Goal: Information Seeking & Learning: Learn about a topic

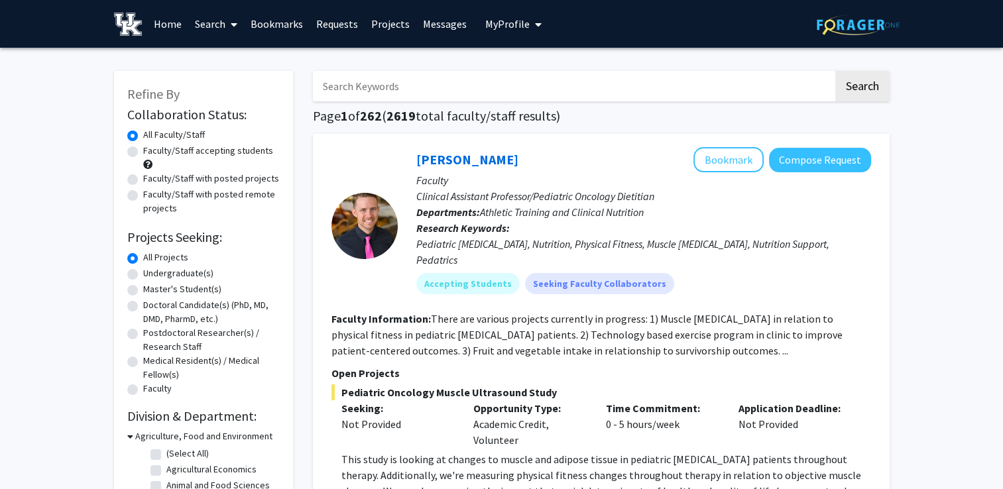
click at [506, 25] on span "My Profile" at bounding box center [507, 23] width 44 height 13
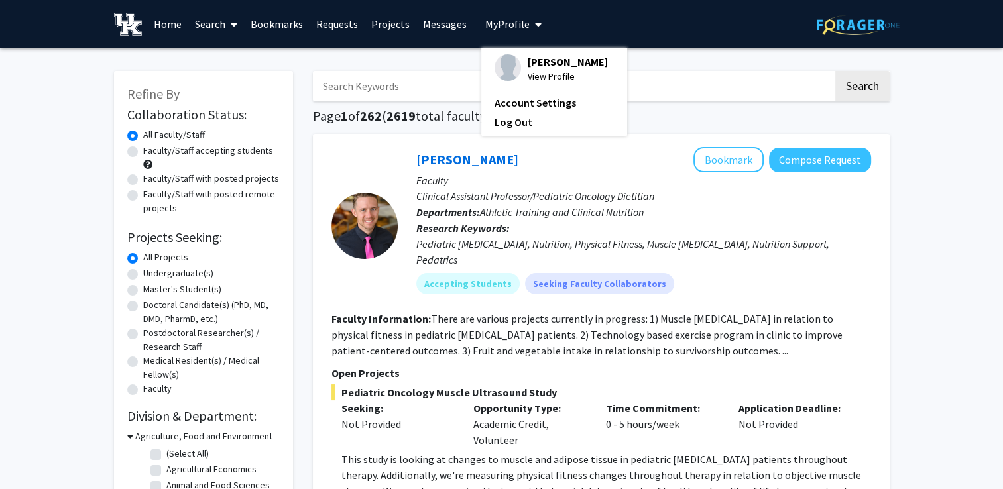
click at [506, 25] on span "My Profile" at bounding box center [507, 23] width 44 height 13
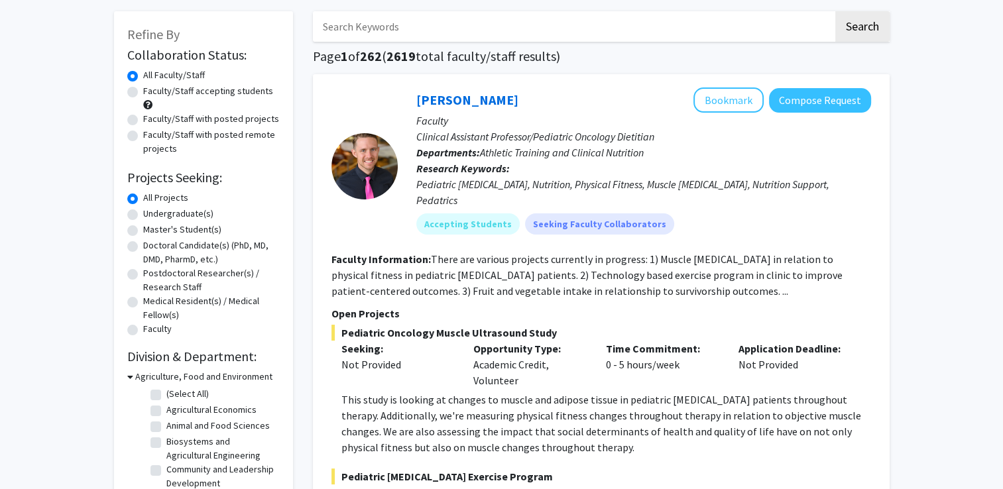
scroll to position [61, 0]
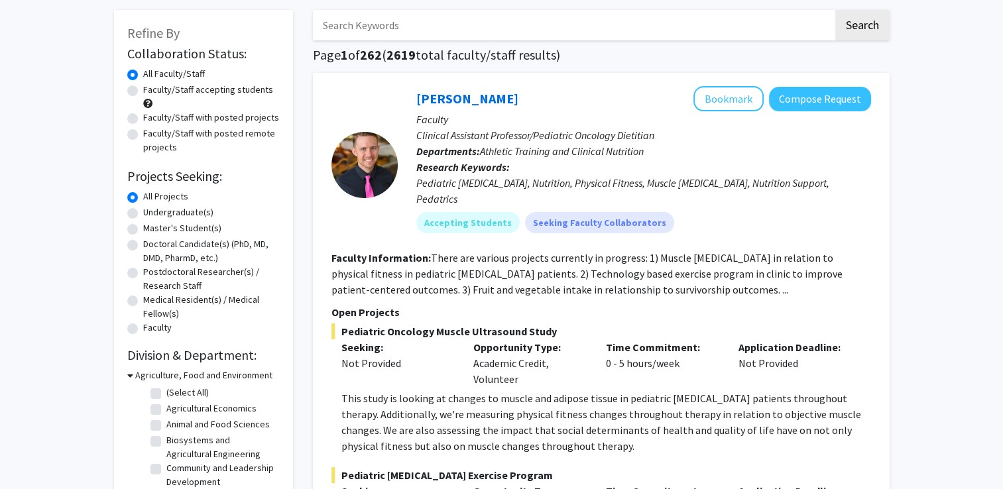
click at [143, 215] on label "Undergraduate(s)" at bounding box center [178, 213] width 70 height 14
click at [143, 214] on input "Undergraduate(s)" at bounding box center [147, 210] width 9 height 9
radio input "true"
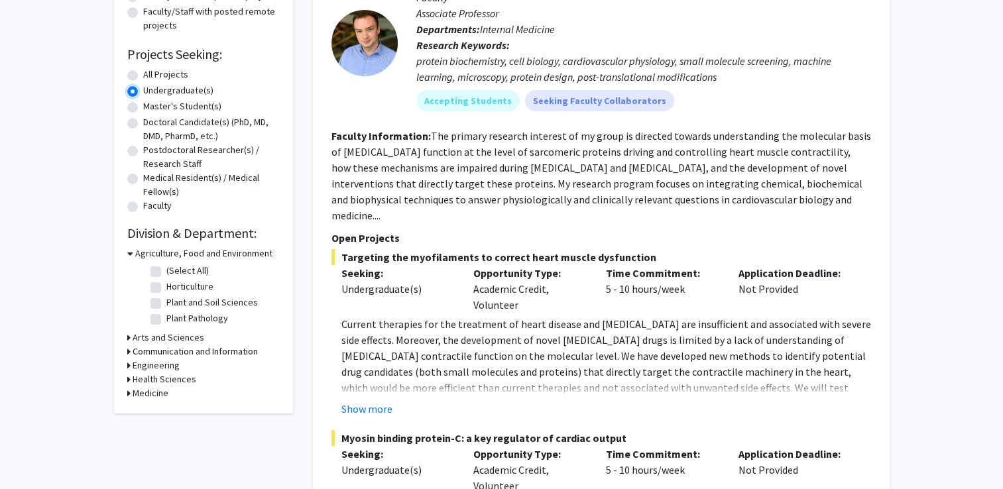
scroll to position [190, 0]
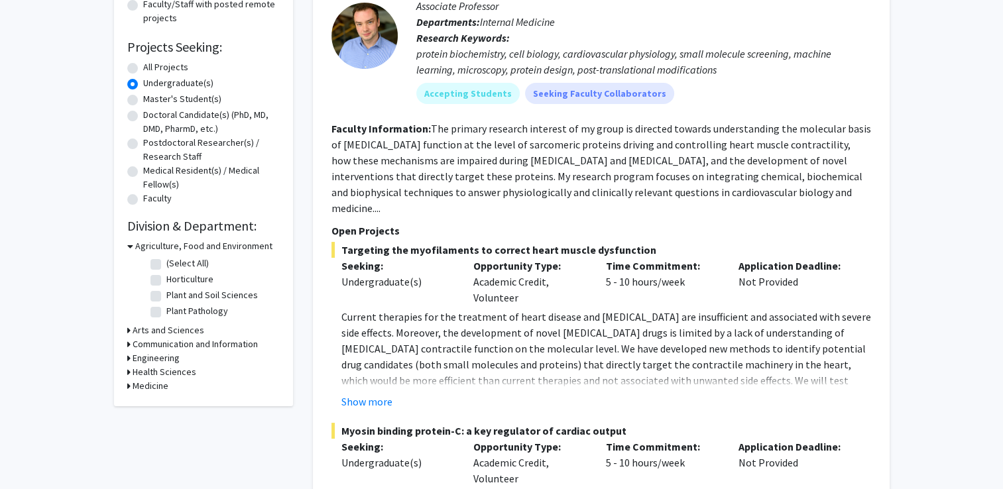
click at [138, 246] on h3 "Agriculture, Food and Environment" at bounding box center [203, 246] width 137 height 14
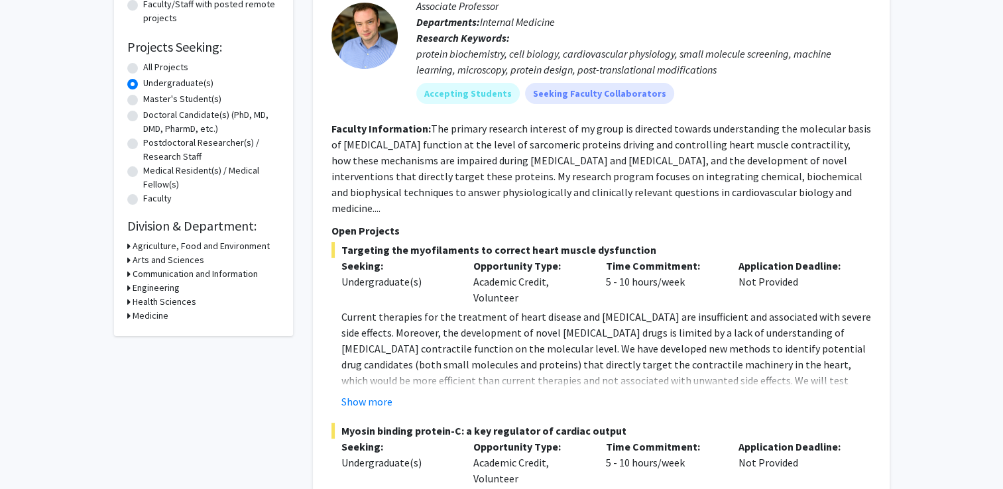
click at [135, 288] on h3 "Engineering" at bounding box center [156, 288] width 47 height 14
click at [131, 288] on icon at bounding box center [130, 288] width 6 height 14
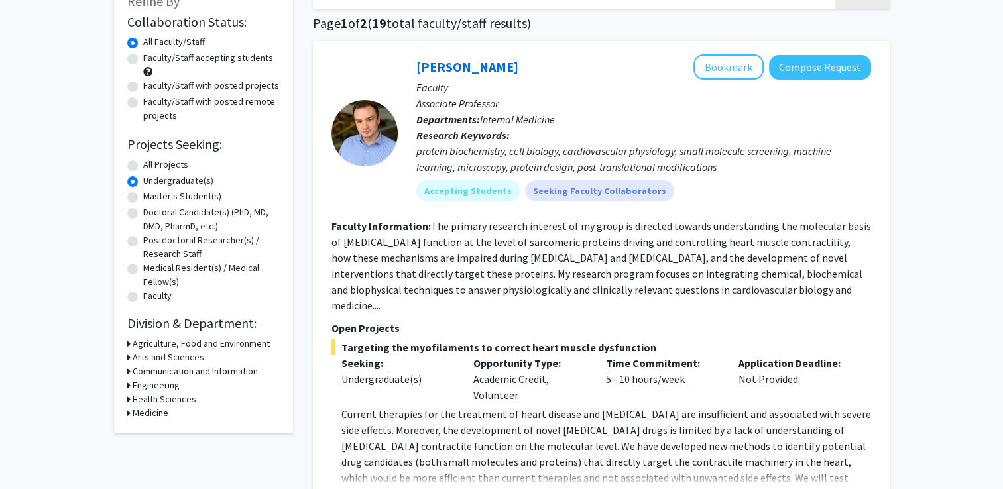
scroll to position [93, 0]
click at [129, 383] on icon at bounding box center [128, 386] width 3 height 14
click at [129, 383] on icon at bounding box center [130, 386] width 6 height 14
click at [129, 383] on icon at bounding box center [128, 386] width 3 height 14
click at [129, 383] on icon at bounding box center [130, 386] width 6 height 14
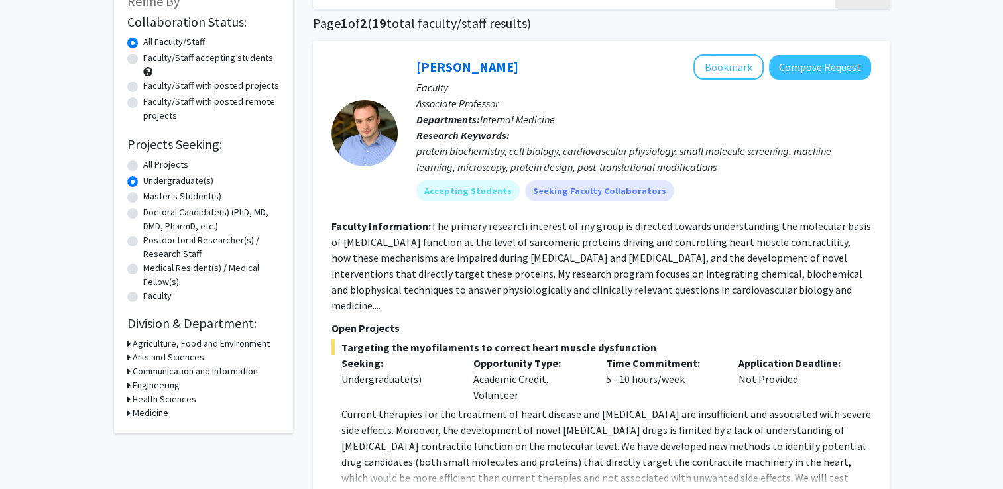
click at [143, 387] on h3 "Engineering" at bounding box center [156, 386] width 47 height 14
click at [166, 401] on label "Biomedical Engineering" at bounding box center [212, 403] width 93 height 14
click at [166, 401] on input "Biomedical Engineering" at bounding box center [170, 400] width 9 height 9
checkbox input "true"
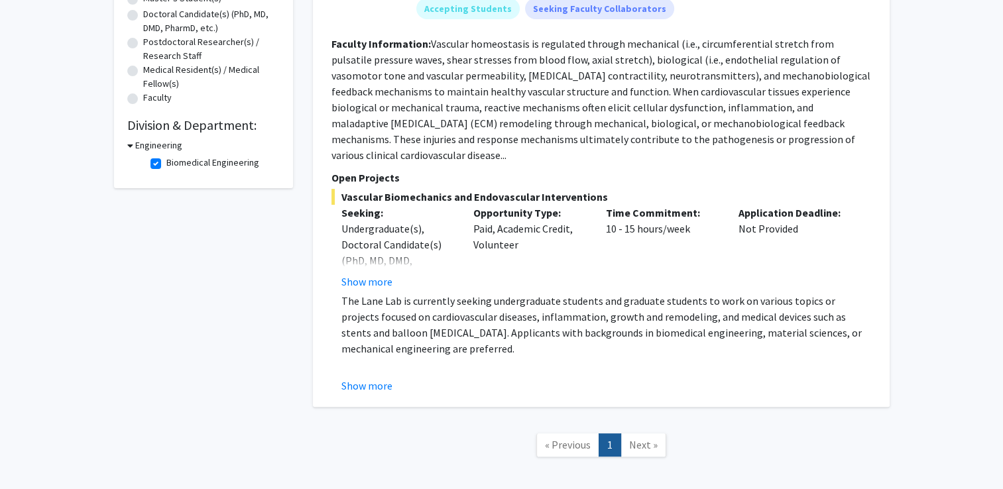
scroll to position [292, 0]
click at [365, 377] on button "Show more" at bounding box center [367, 385] width 51 height 16
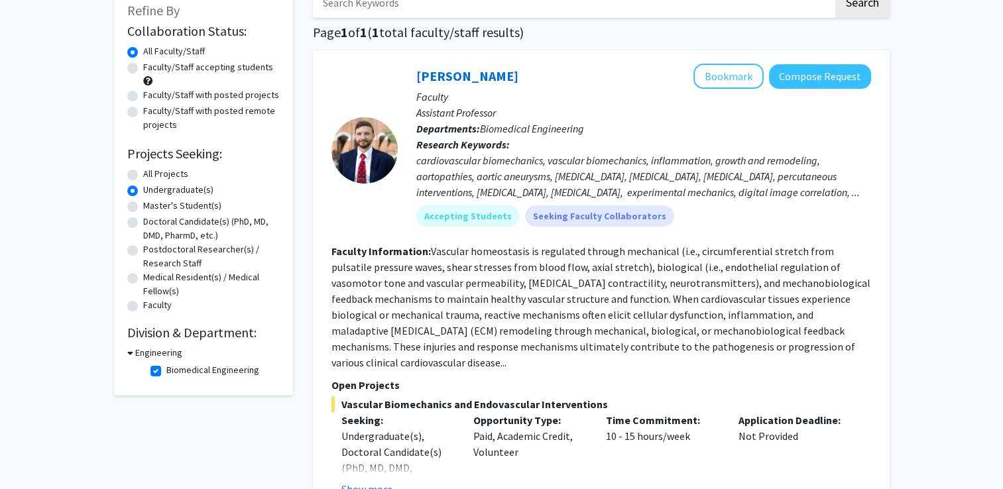
scroll to position [85, 0]
click at [166, 369] on label "Biomedical Engineering" at bounding box center [212, 369] width 93 height 14
click at [166, 369] on input "Biomedical Engineering" at bounding box center [170, 366] width 9 height 9
checkbox input "false"
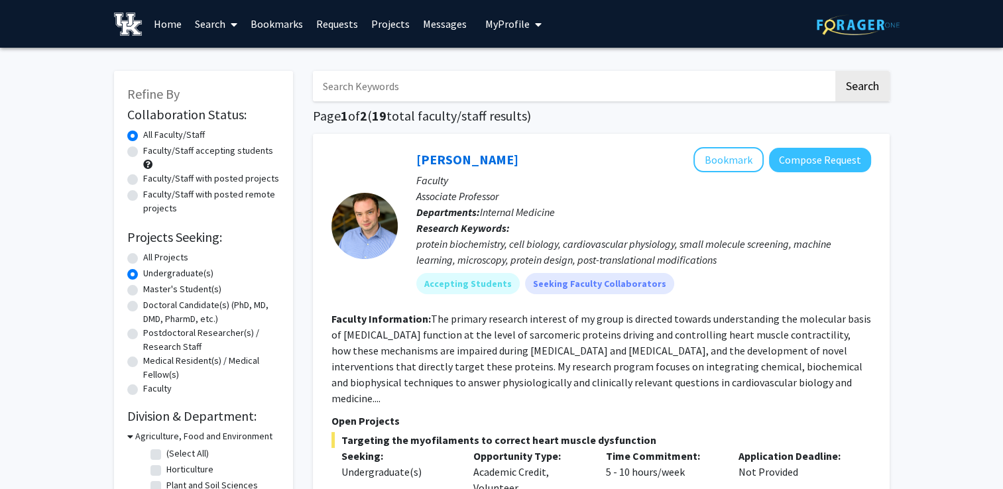
click at [438, 92] on input "Search Keywords" at bounding box center [573, 86] width 521 height 31
type input "Engineering"
click at [836, 71] on button "Search" at bounding box center [863, 86] width 54 height 31
radio input "true"
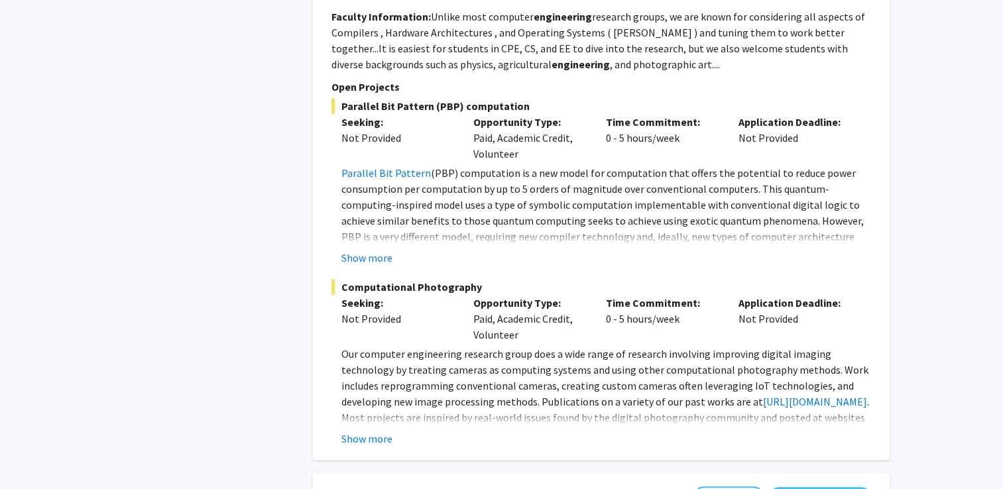
scroll to position [1025, 0]
click at [367, 255] on button "Show more" at bounding box center [367, 257] width 51 height 16
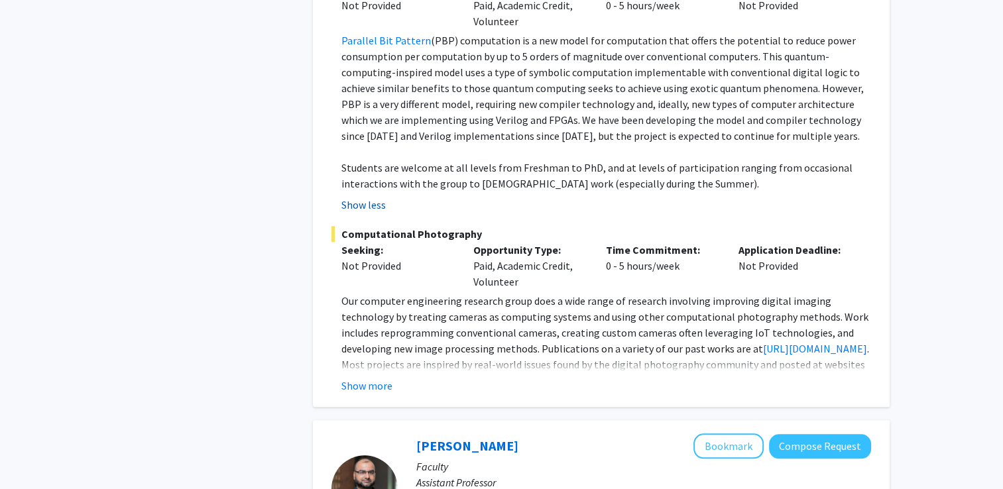
scroll to position [1164, 0]
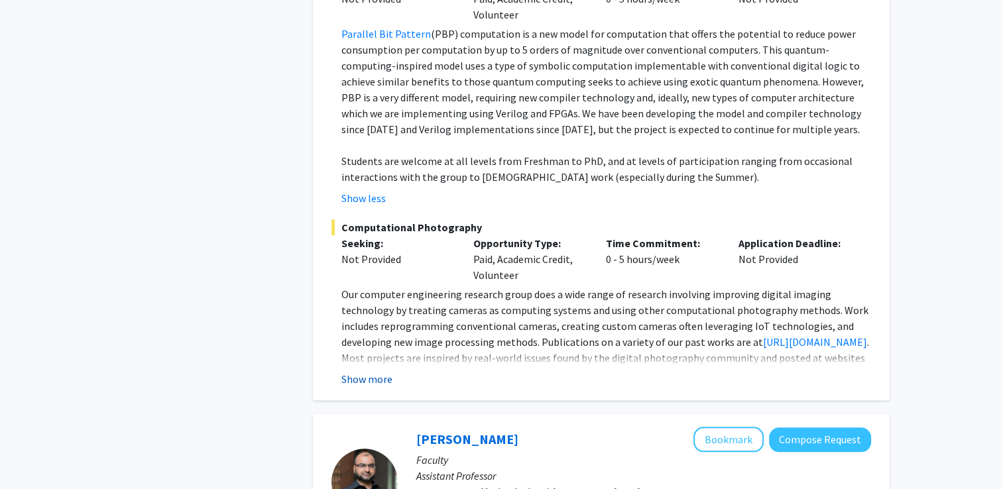
click at [368, 383] on button "Show more" at bounding box center [367, 379] width 51 height 16
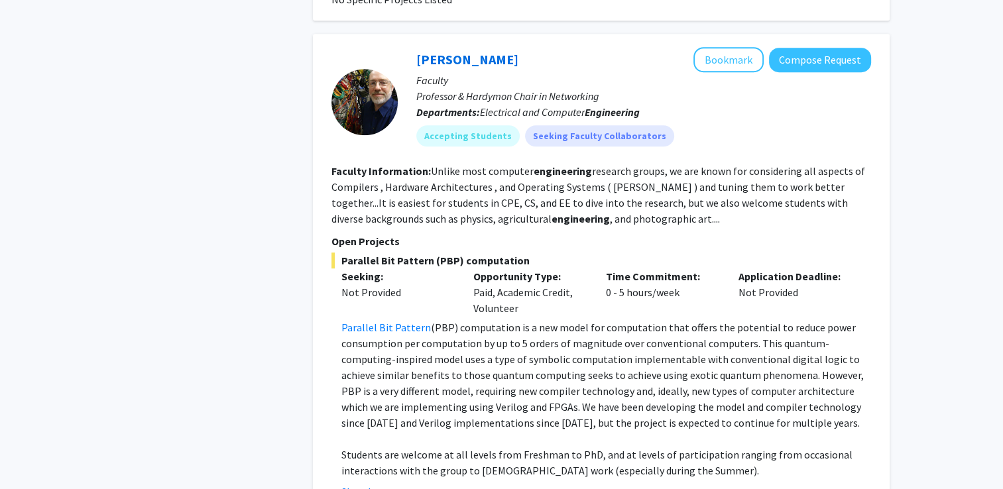
scroll to position [863, 0]
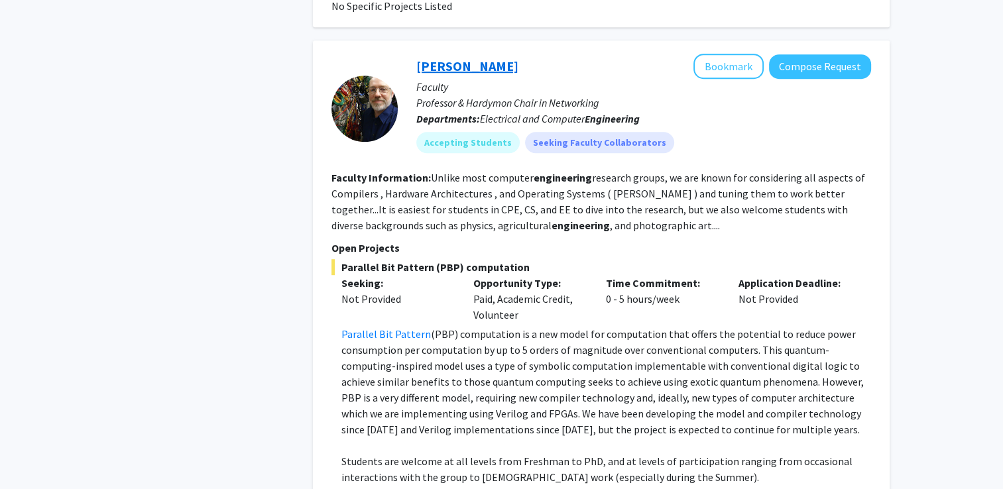
click at [443, 65] on link "[PERSON_NAME]" at bounding box center [467, 66] width 102 height 17
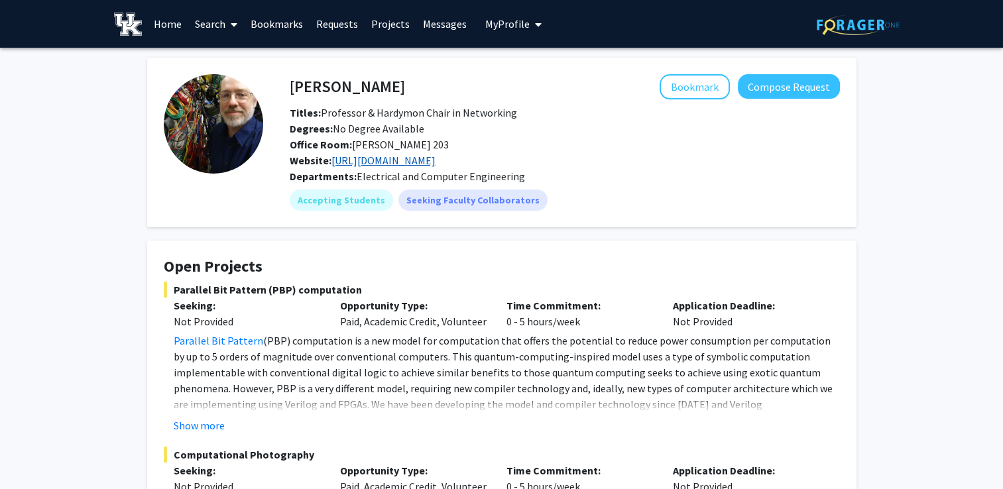
click at [409, 162] on link "[URL][DOMAIN_NAME]" at bounding box center [384, 160] width 104 height 13
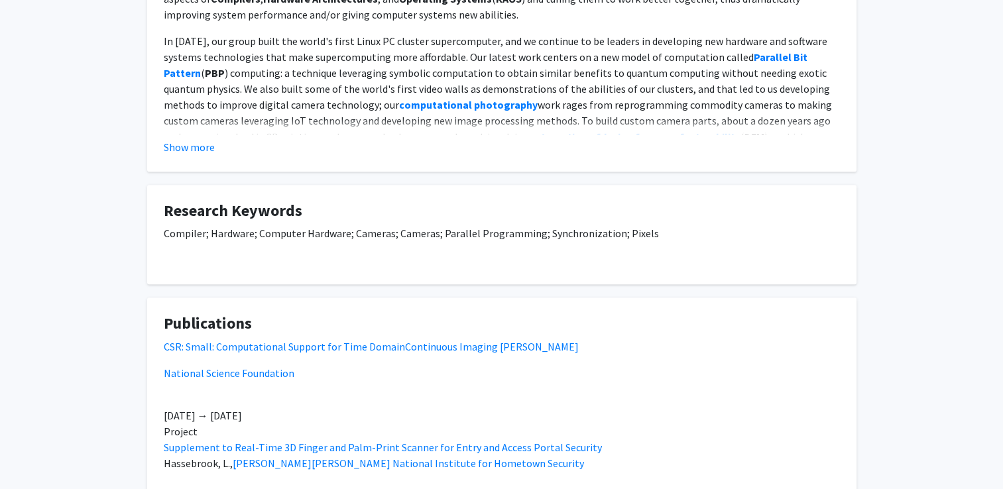
scroll to position [711, 0]
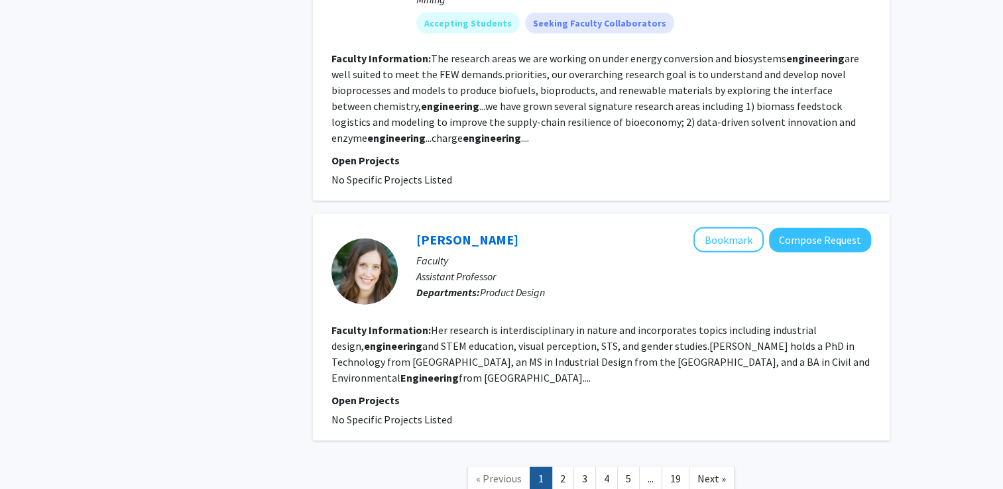
scroll to position [3088, 0]
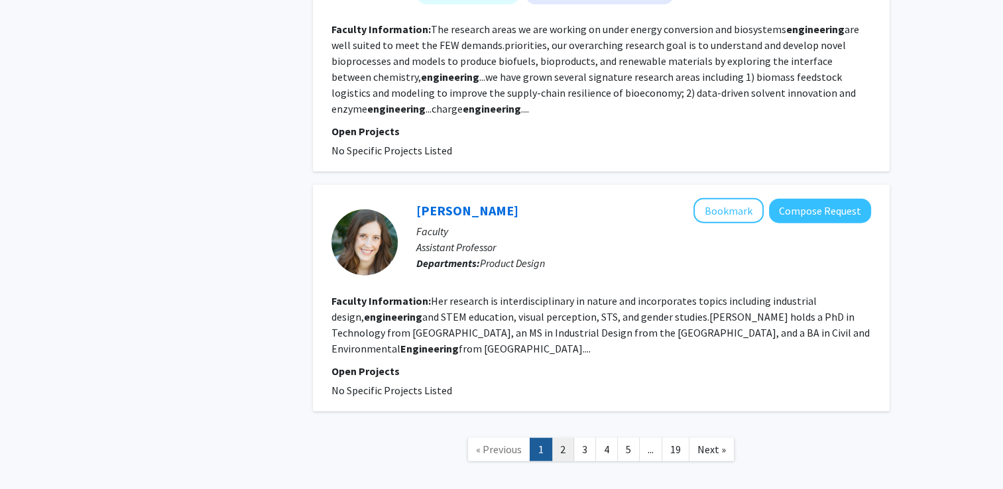
click at [563, 438] on link "2" at bounding box center [563, 449] width 23 height 23
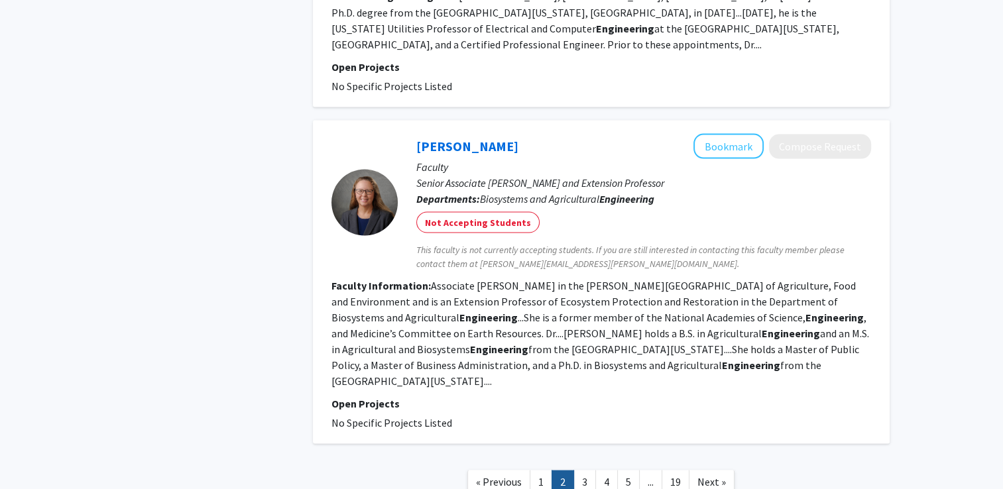
scroll to position [2503, 0]
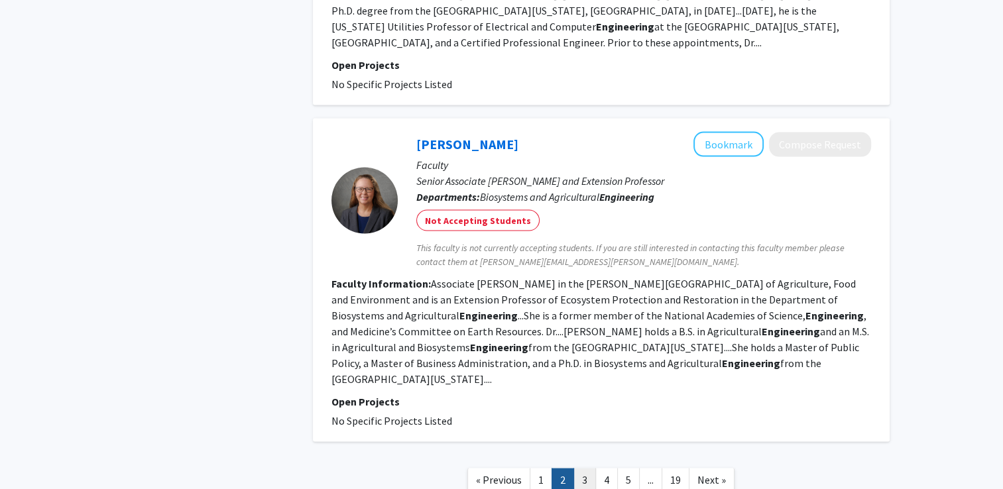
click at [586, 468] on link "3" at bounding box center [585, 479] width 23 height 23
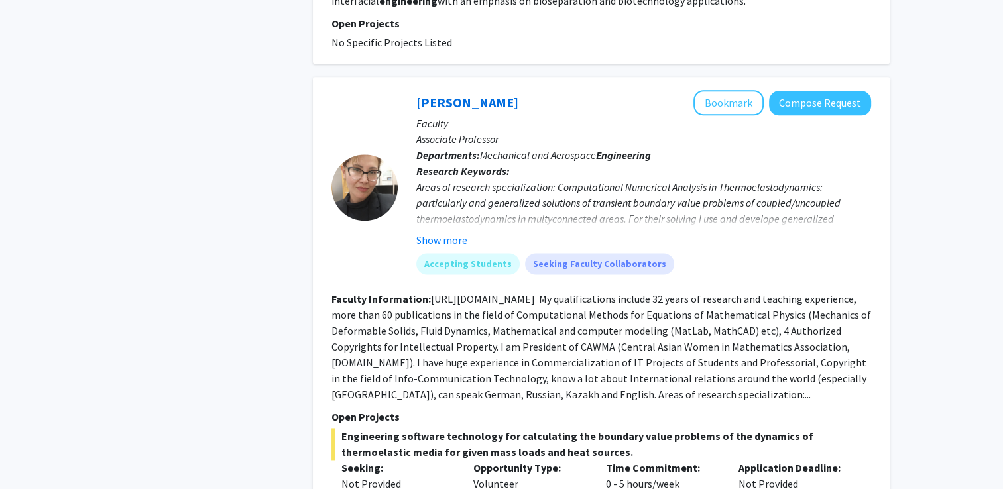
scroll to position [1661, 0]
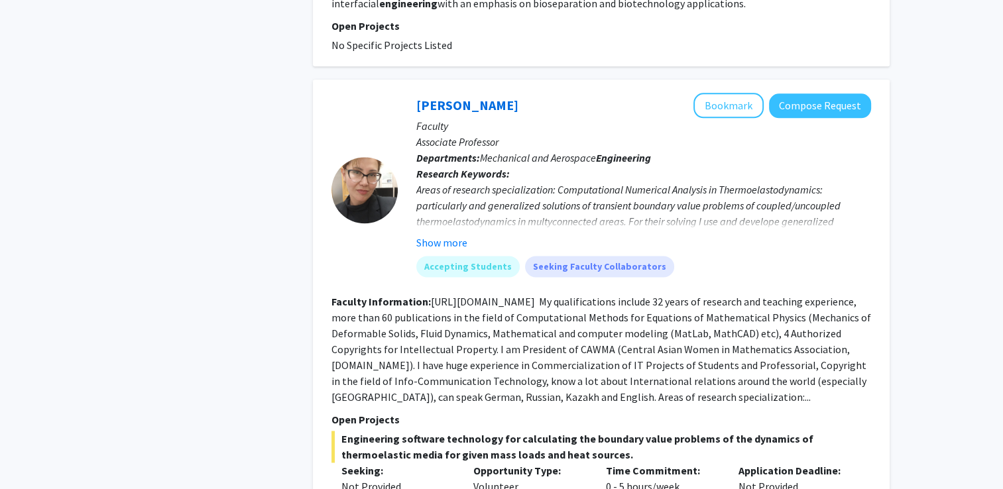
drag, startPoint x: 415, startPoint y: 71, endPoint x: 509, endPoint y: 71, distance: 94.2
click at [509, 93] on div "[PERSON_NAME] Bookmark Compose Request Faculty Associate Professor Departments:…" at bounding box center [635, 190] width 474 height 194
copy link "[PERSON_NAME]"
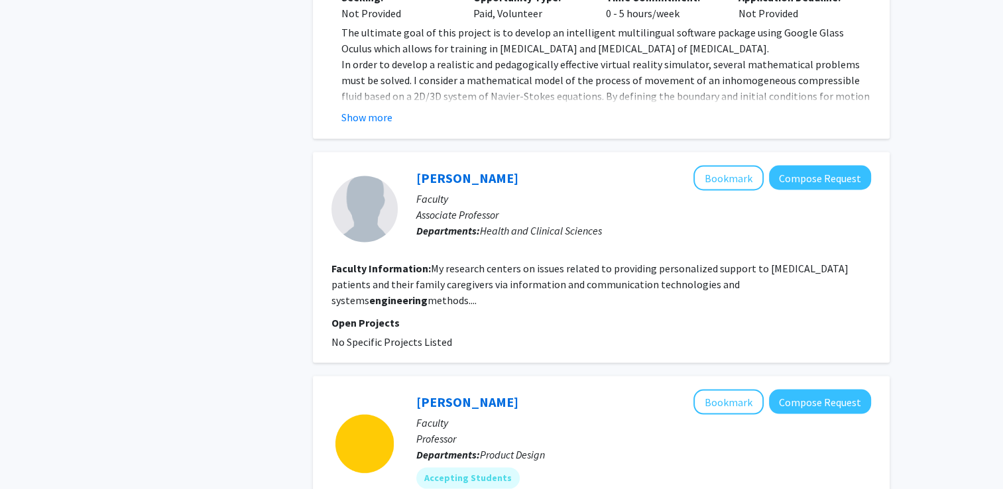
scroll to position [2562, 0]
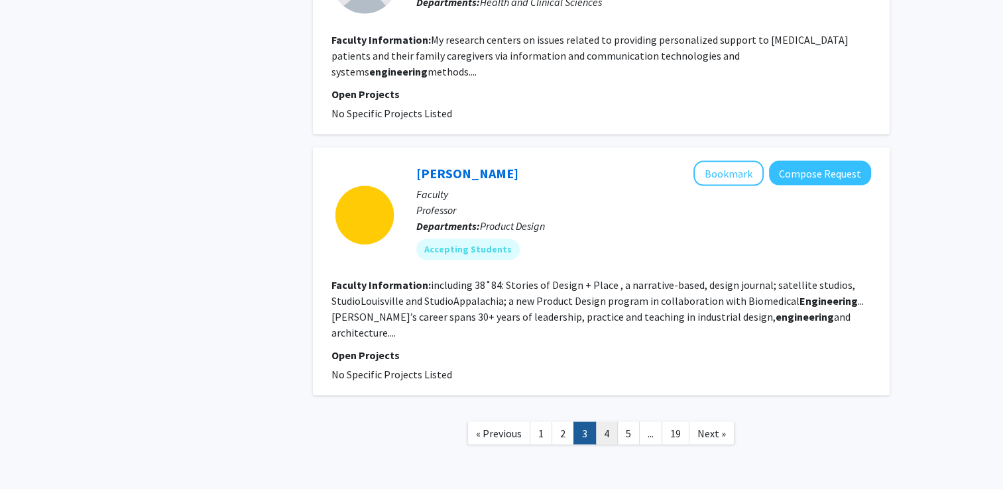
click at [607, 422] on link "4" at bounding box center [607, 433] width 23 height 23
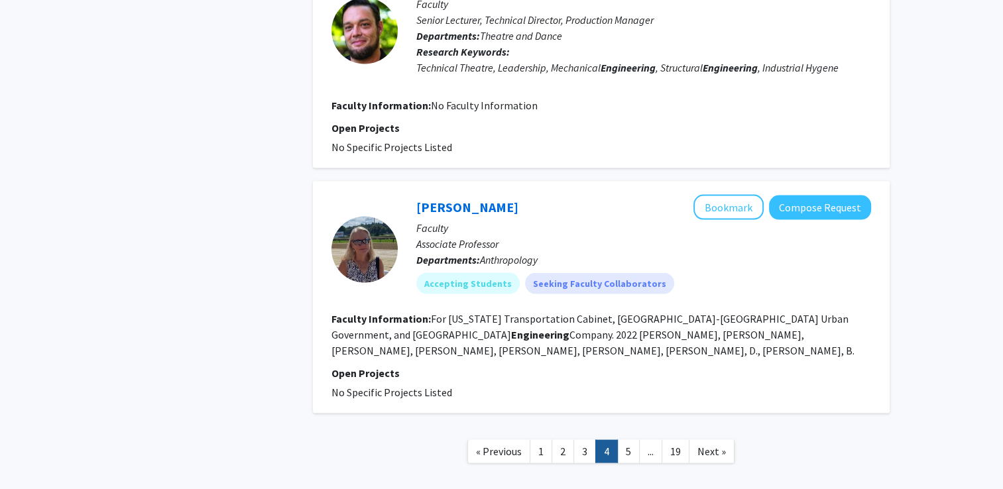
scroll to position [2624, 0]
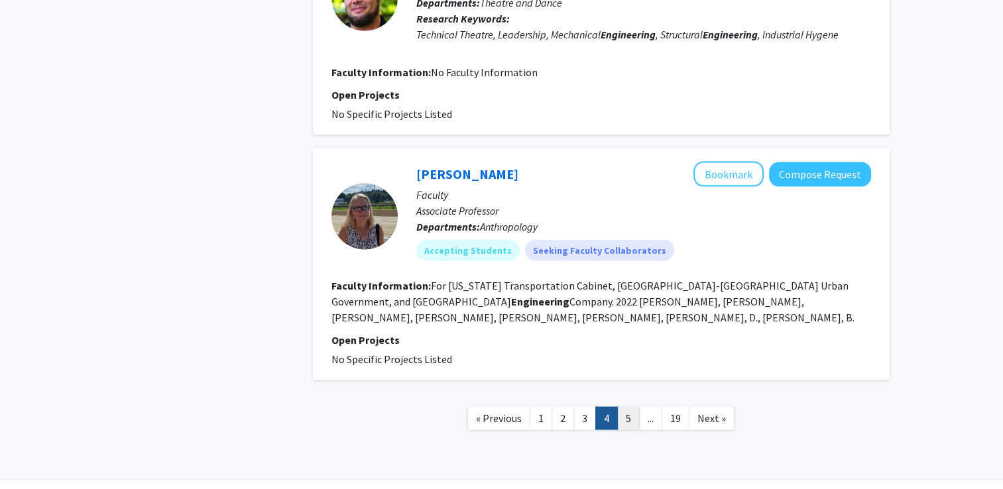
click at [628, 407] on link "5" at bounding box center [628, 418] width 23 height 23
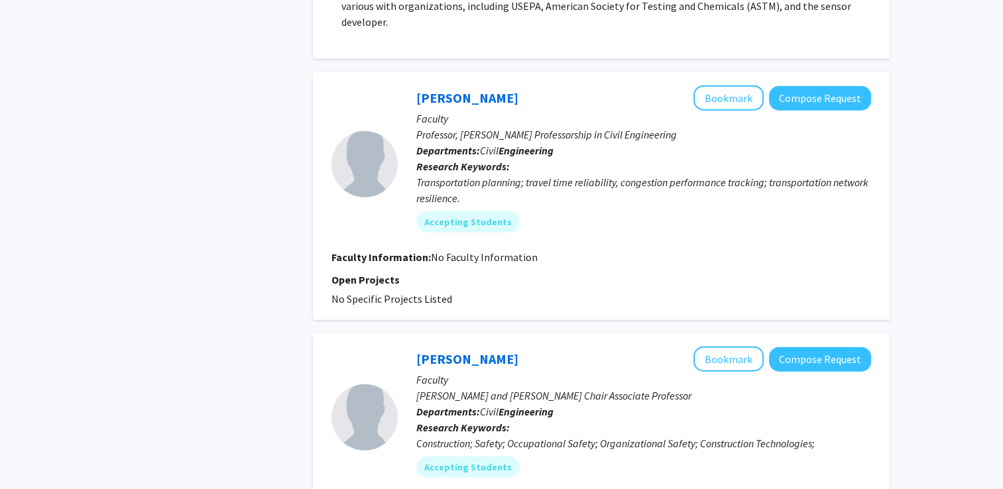
scroll to position [3354, 0]
